Goal: Information Seeking & Learning: Find specific fact

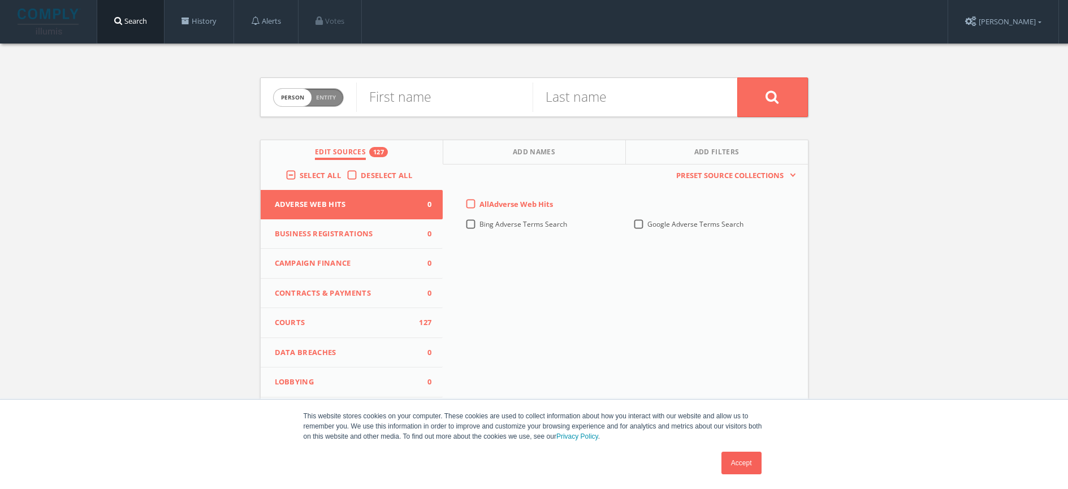
click at [389, 261] on span "Campaign Finance" at bounding box center [345, 263] width 140 height 11
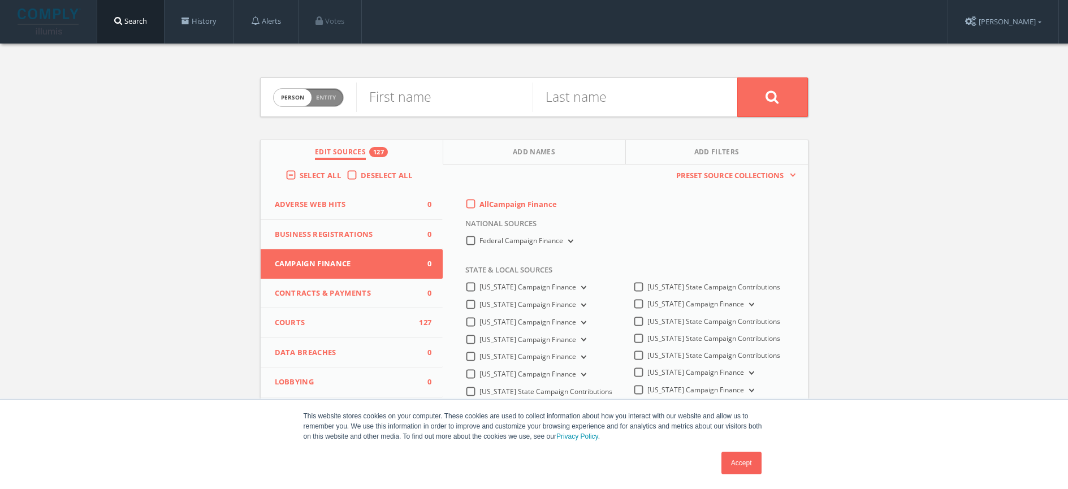
click at [361, 176] on label "Deselect All" at bounding box center [389, 175] width 57 height 11
click at [0, 0] on input "Deselect All" at bounding box center [0, 0] width 0 height 0
click at [479, 200] on label "All Campaign Finance" at bounding box center [517, 204] width 77 height 11
click at [0, 0] on Finance-all-0 "All Campaign Finance" at bounding box center [0, 0] width 0 height 0
click at [454, 107] on input "text" at bounding box center [444, 97] width 176 height 29
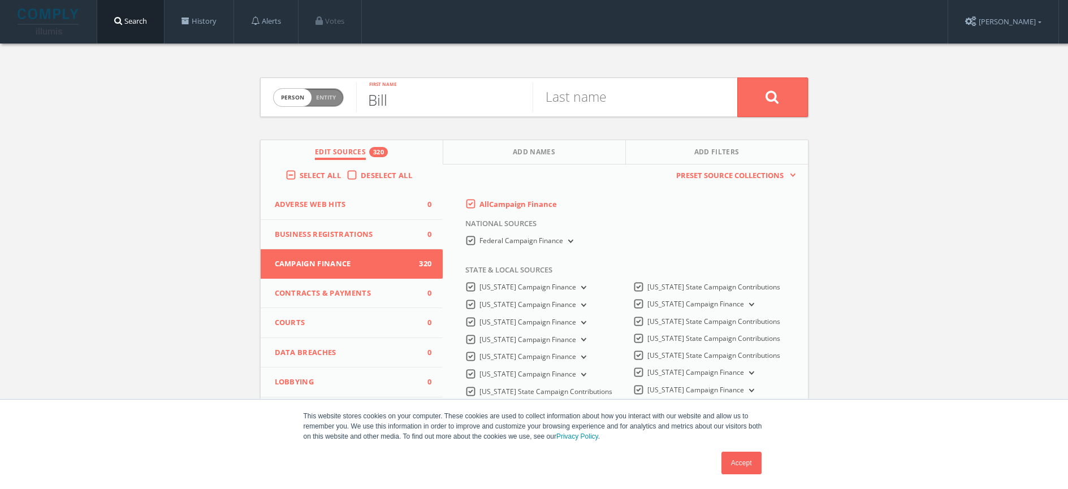
type input "Bill"
click at [659, 89] on input "text" at bounding box center [620, 97] width 176 height 29
type input "Berrien"
click at [737, 77] on button at bounding box center [772, 97] width 71 height 40
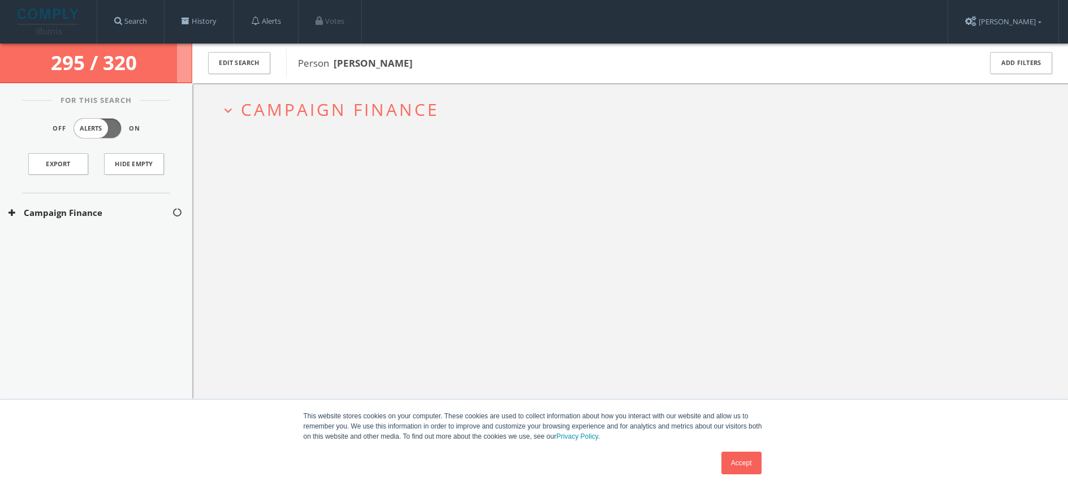
click at [420, 135] on h2 "expand_more Campaign Finance" at bounding box center [630, 109] width 836 height 53
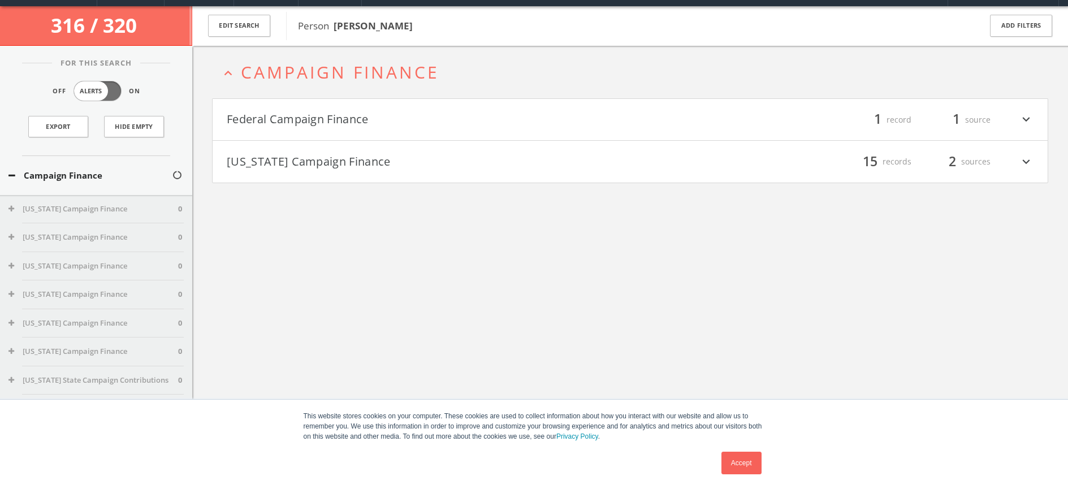
scroll to position [44, 0]
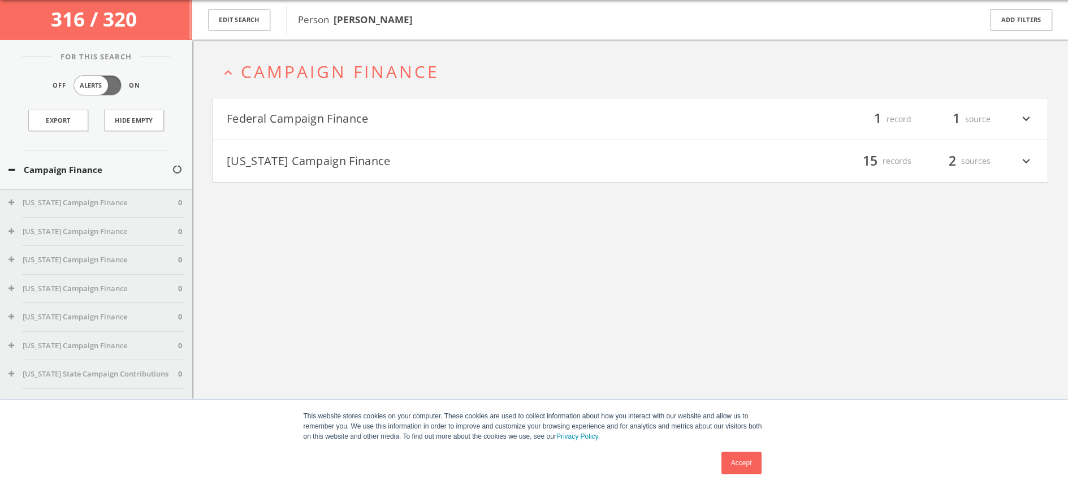
click at [405, 153] on button "[US_STATE] Campaign Finance" at bounding box center [429, 160] width 404 height 19
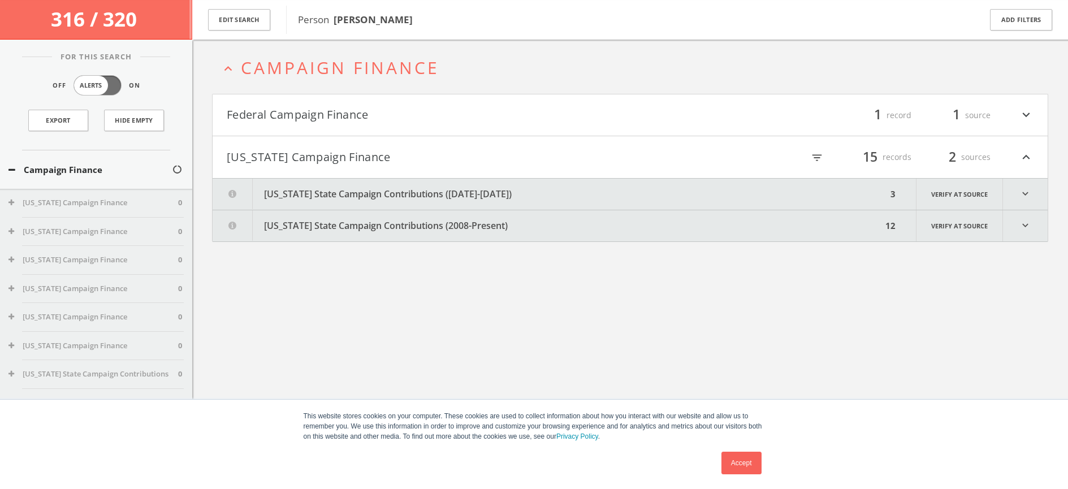
scroll to position [66, 0]
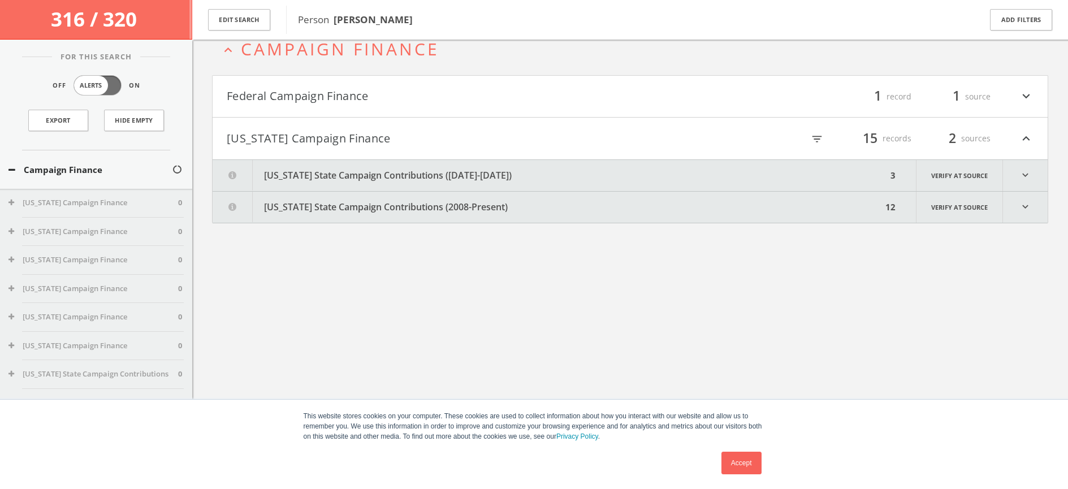
click at [529, 172] on button "[US_STATE] State Campaign Contributions ([DATE]-[DATE])" at bounding box center [550, 175] width 674 height 31
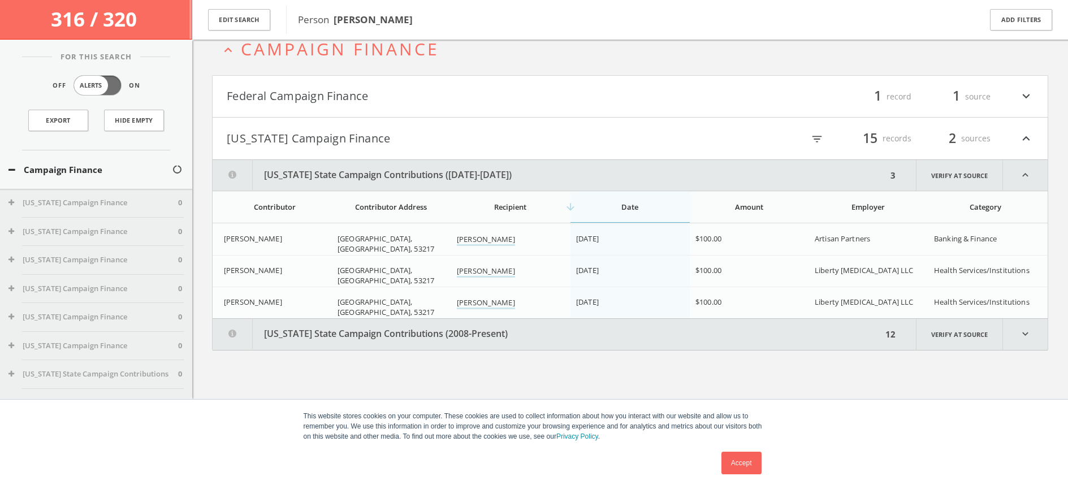
click at [529, 172] on button "[US_STATE] State Campaign Contributions ([DATE]-[DATE])" at bounding box center [550, 175] width 674 height 31
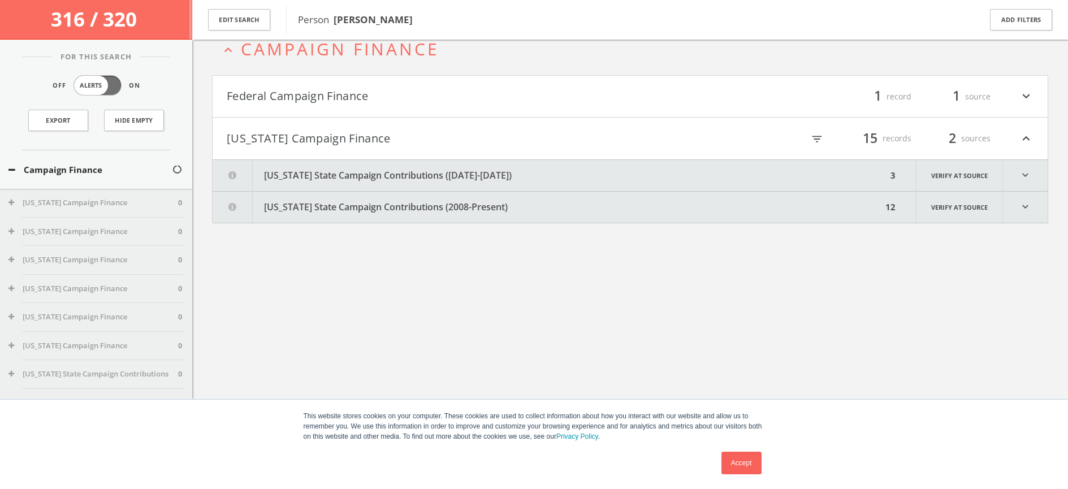
click at [526, 204] on button "[US_STATE] State Campaign Contributions (2008-Present)" at bounding box center [547, 207] width 669 height 31
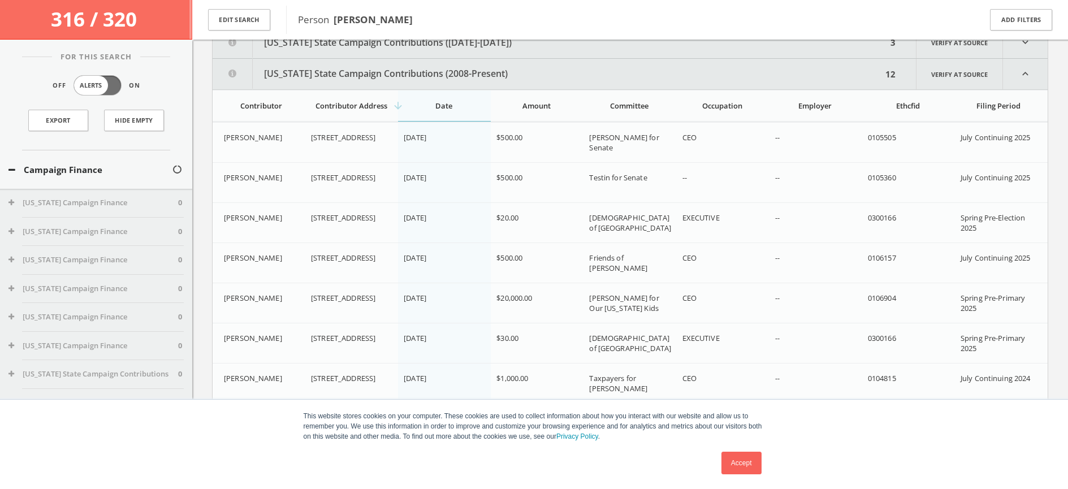
click at [557, 87] on button "[US_STATE] State Campaign Contributions (2008-Present)" at bounding box center [547, 74] width 669 height 31
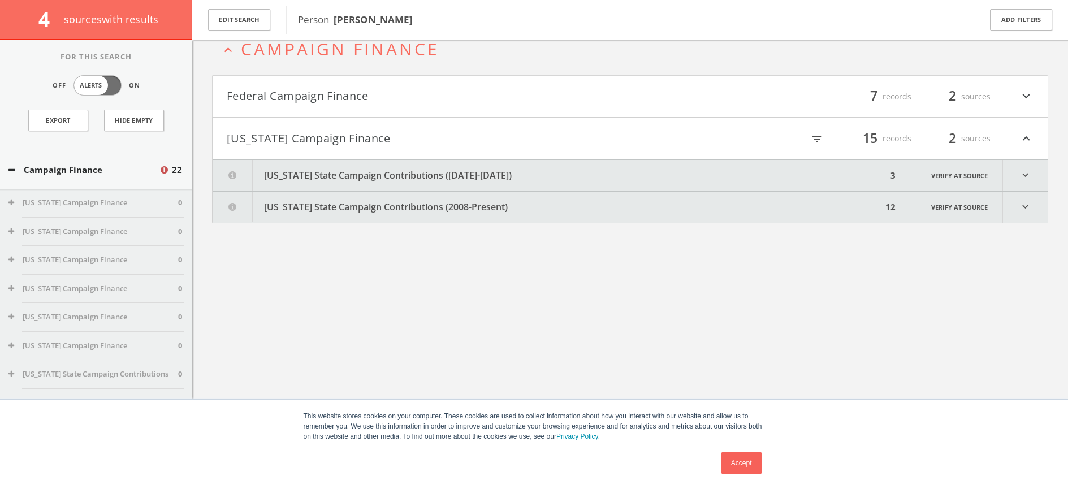
scroll to position [66, 0]
